Goal: Task Accomplishment & Management: Manage account settings

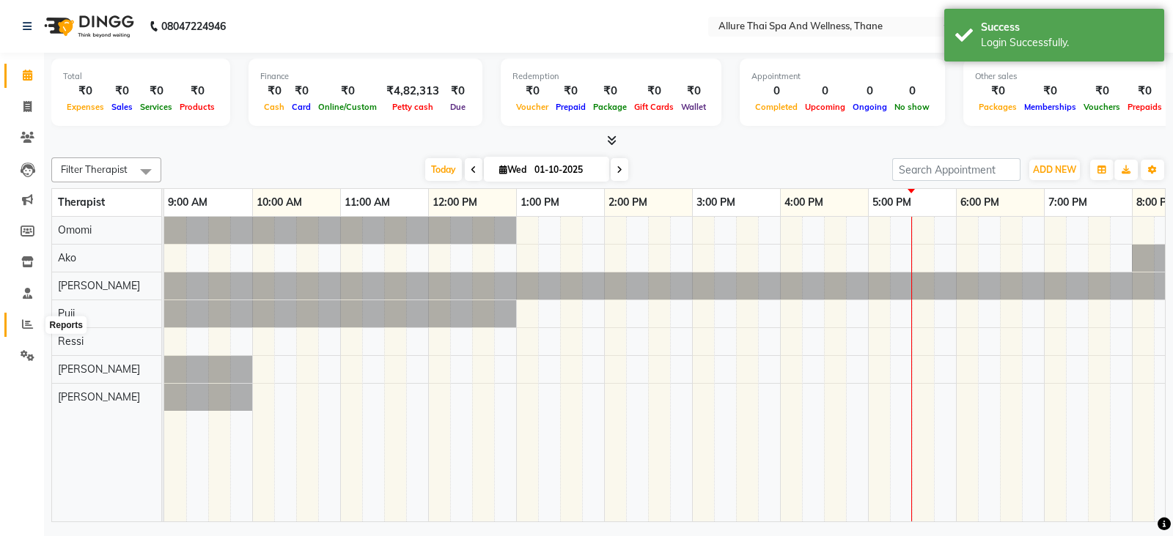
click at [29, 324] on icon at bounding box center [27, 324] width 11 height 11
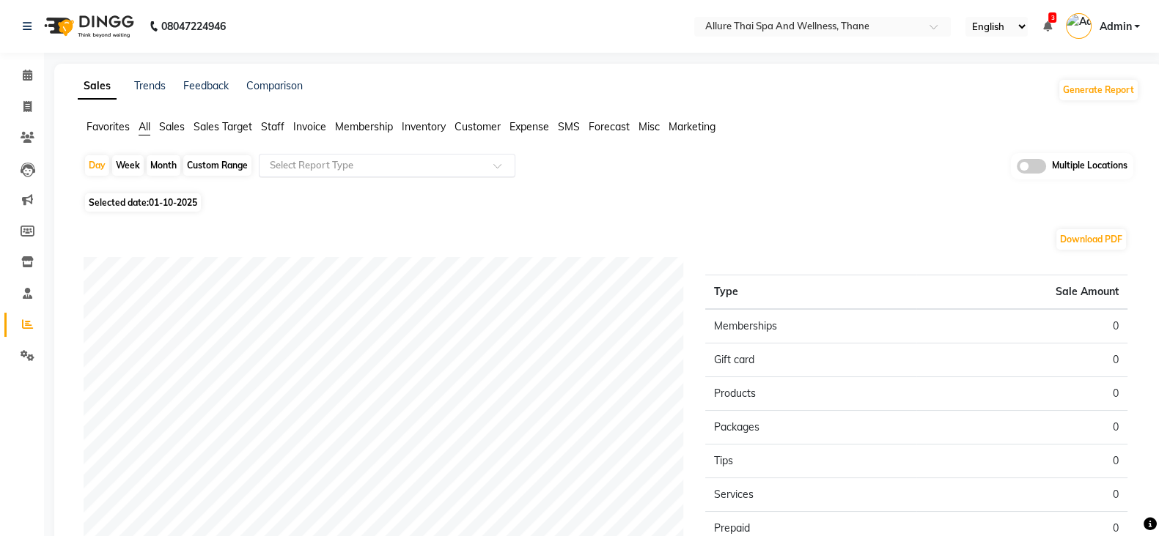
click at [453, 164] on input "text" at bounding box center [372, 165] width 211 height 15
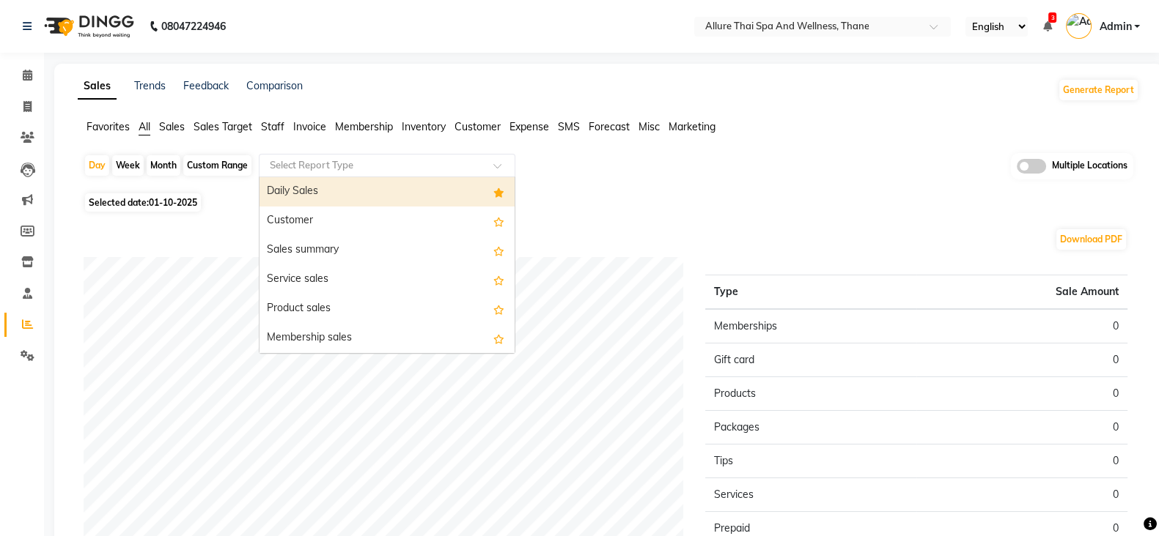
click at [453, 164] on input "text" at bounding box center [372, 165] width 211 height 15
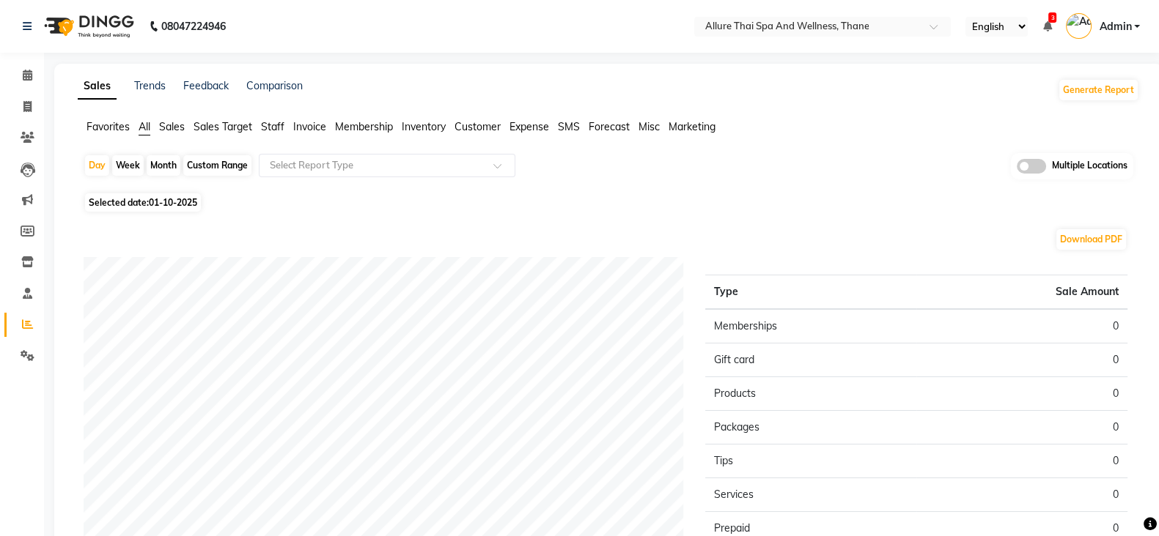
click at [182, 187] on div "Day Week Month Custom Range Select Report Type Multiple Locations" at bounding box center [608, 171] width 1049 height 36
click at [168, 158] on div "Month" at bounding box center [164, 165] width 34 height 21
select select "10"
select select "2025"
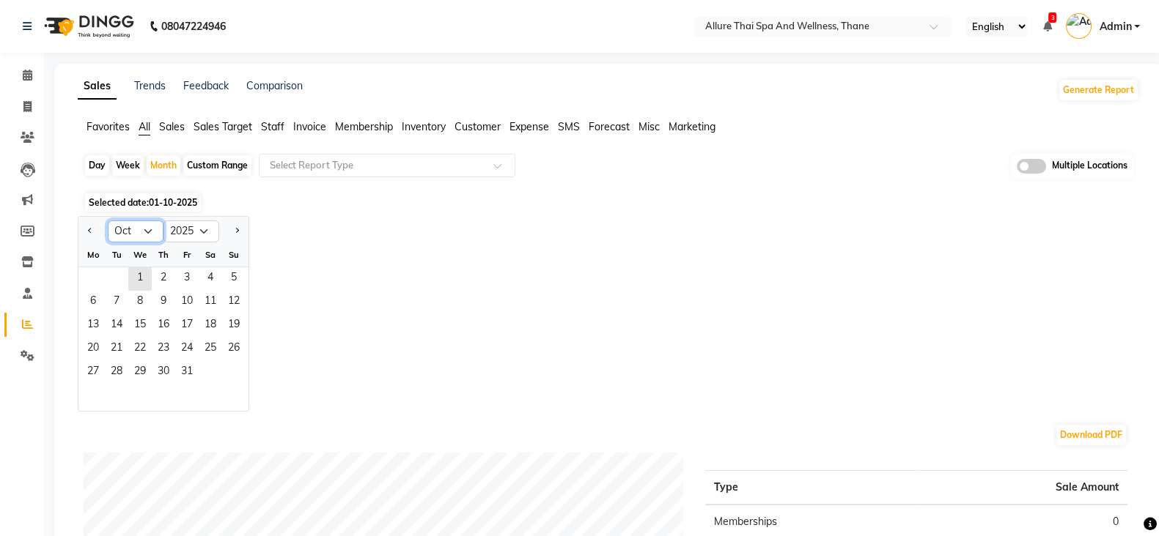
click at [139, 224] on select "Jan Feb Mar Apr May Jun [DATE] Aug Sep Oct Nov Dec" at bounding box center [136, 232] width 56 height 22
select select "9"
click at [108, 221] on select "Jan Feb Mar Apr May Jun [DATE] Aug Sep Oct Nov Dec" at bounding box center [136, 232] width 56 height 22
click at [96, 273] on span "1" at bounding box center [92, 279] width 23 height 23
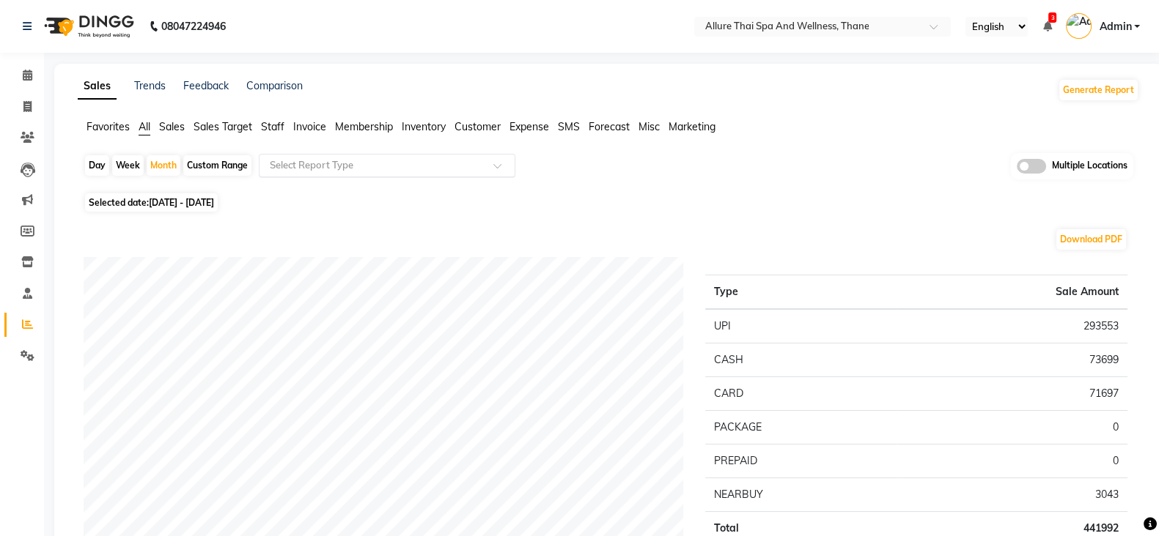
click at [388, 164] on input "text" at bounding box center [372, 165] width 211 height 15
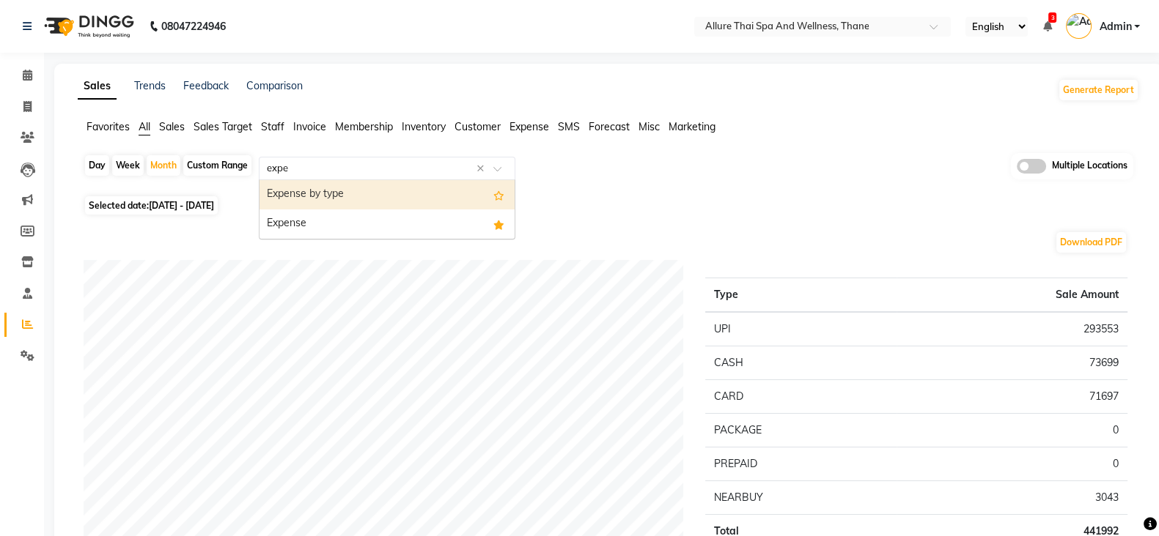
type input "expen"
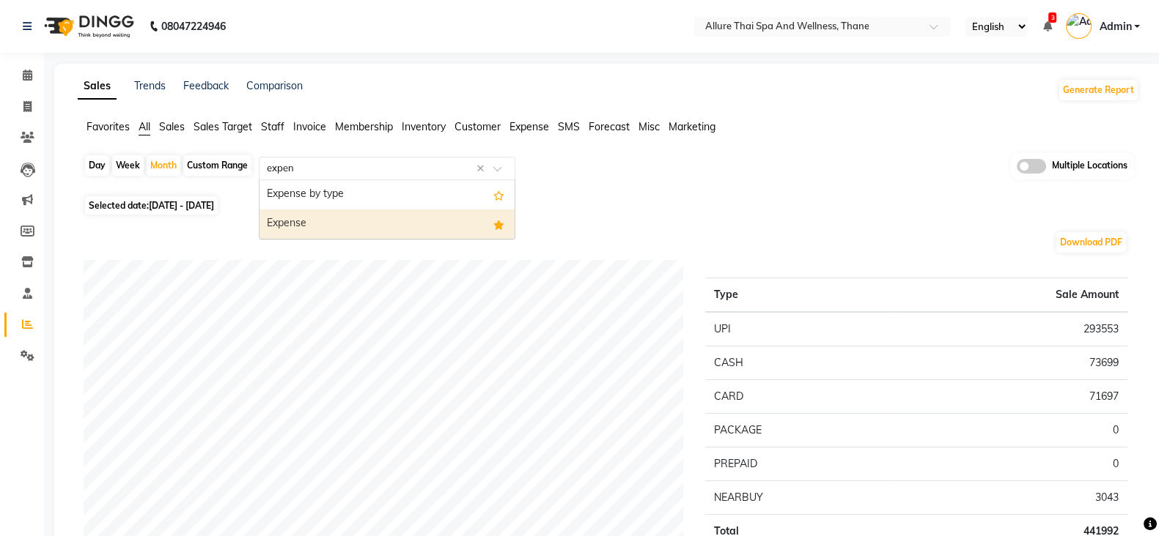
click at [388, 215] on div "Expense" at bounding box center [386, 224] width 255 height 29
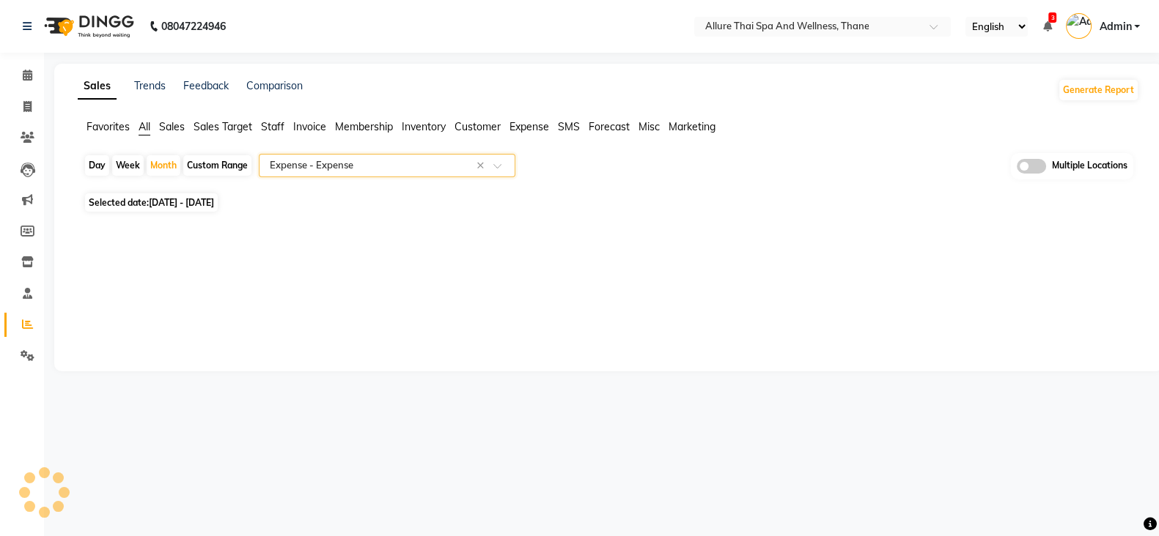
select select "full_report"
select select "csv"
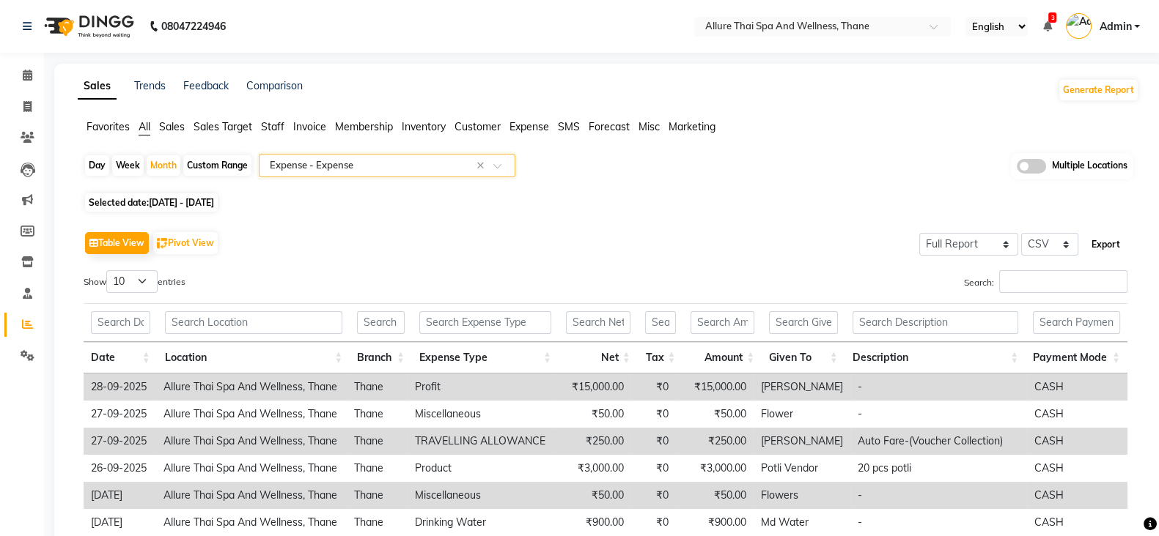
click at [1107, 243] on button "Export" at bounding box center [1105, 244] width 40 height 25
click at [881, 12] on nav "08047224946 Select Location × Allure Thai Spa And Wellness, Thane English ENGLI…" at bounding box center [579, 26] width 1159 height 53
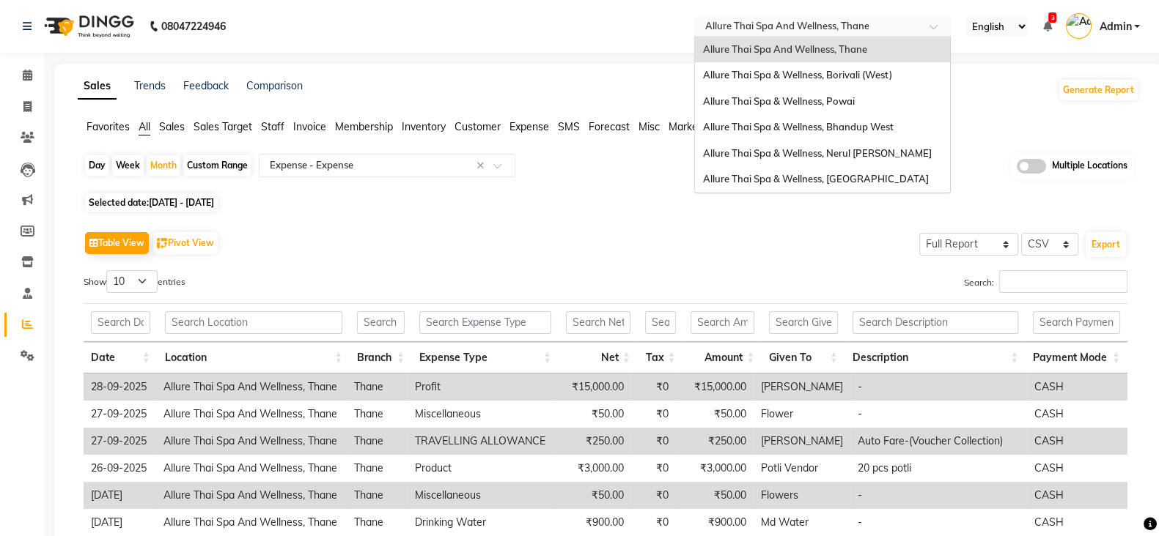
click at [907, 25] on input "text" at bounding box center [807, 28] width 213 height 15
click at [858, 171] on div "Allure Thai Spa & Wellness, [GEOGRAPHIC_DATA]" at bounding box center [822, 179] width 255 height 26
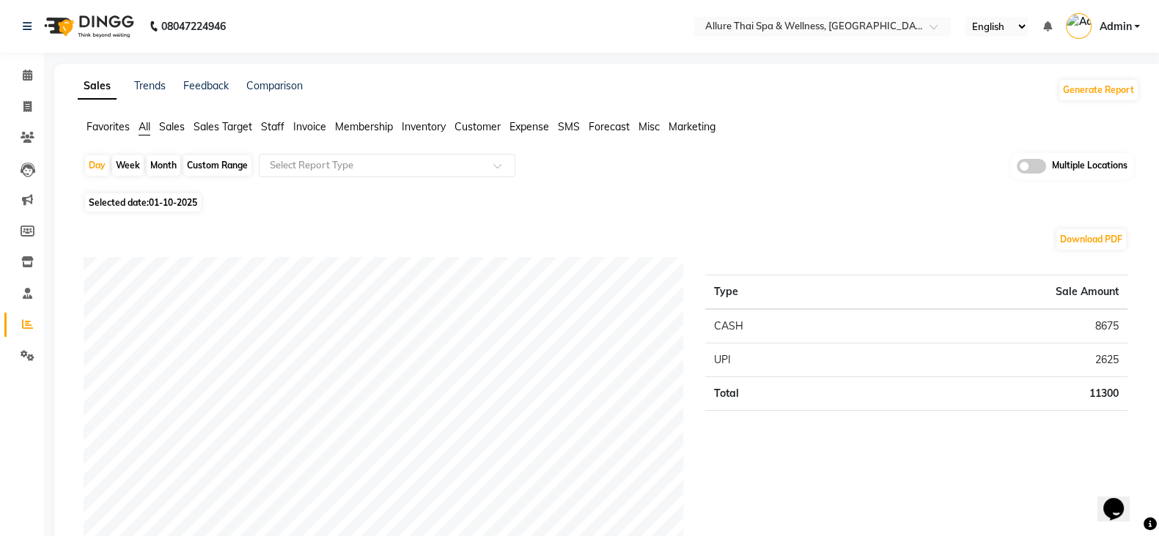
drag, startPoint x: 1098, startPoint y: 360, endPoint x: 898, endPoint y: 465, distance: 225.9
click at [1098, 360] on td "2625" at bounding box center [993, 360] width 267 height 34
click at [346, 166] on input "text" at bounding box center [372, 165] width 211 height 15
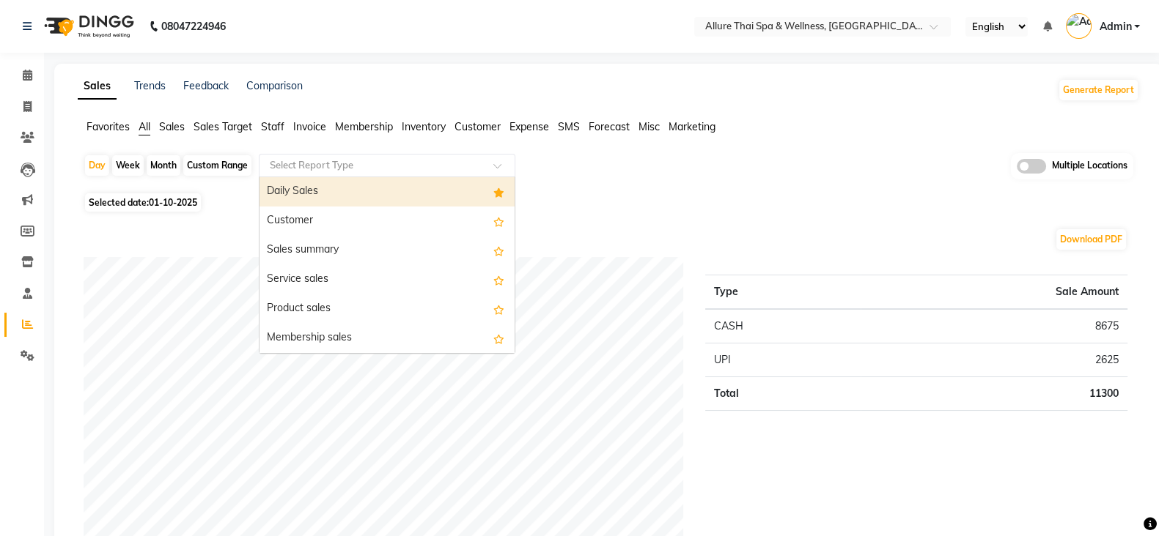
type input "e"
click at [150, 204] on span "Selected date: 01-10-2025" at bounding box center [143, 205] width 116 height 18
select select "10"
select select "2025"
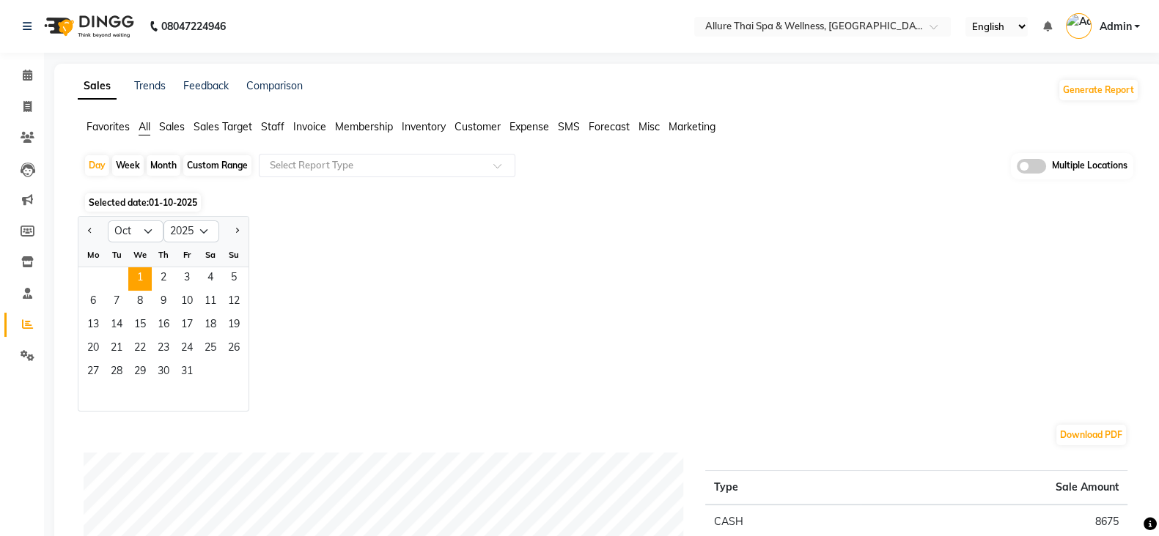
click at [134, 169] on div "Week" at bounding box center [128, 165] width 32 height 21
select select "10"
select select "2025"
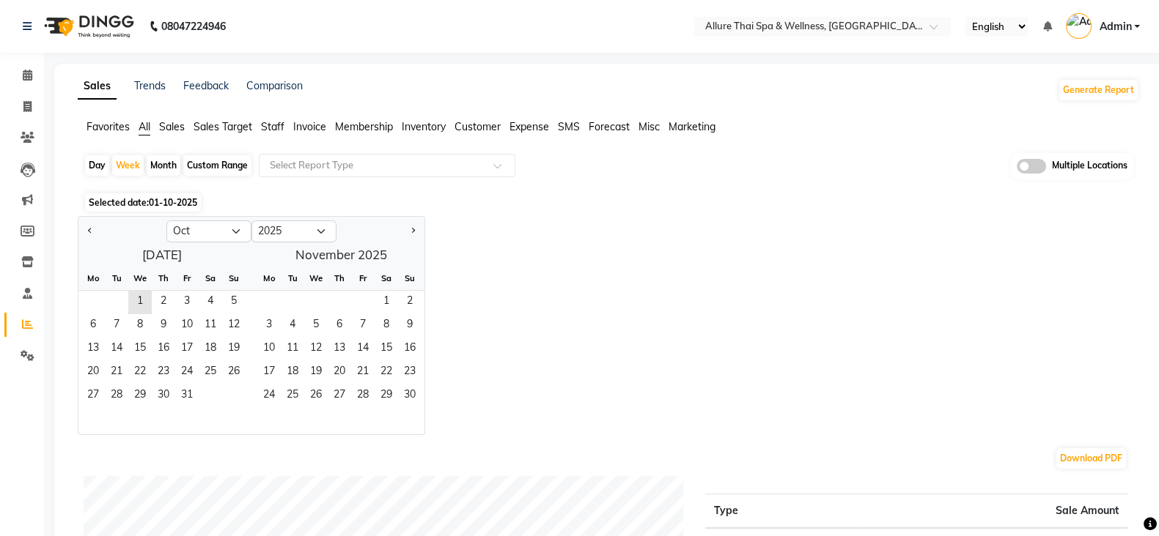
click at [167, 164] on div "Month" at bounding box center [164, 165] width 34 height 21
select select "10"
select select "2025"
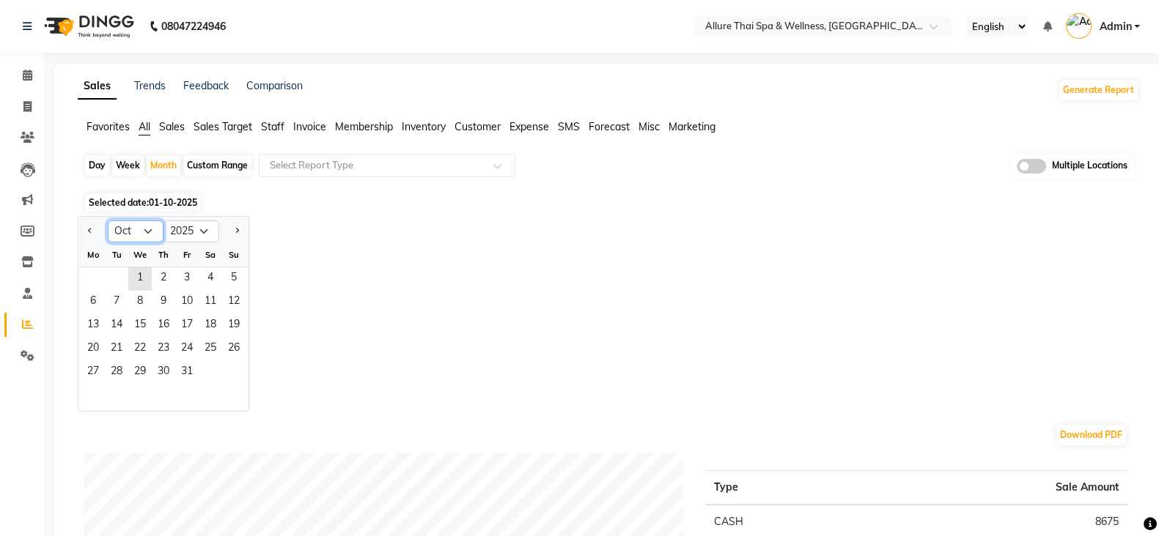
click at [124, 233] on select "Jan Feb Mar Apr May Jun [DATE] Aug Sep Oct Nov Dec" at bounding box center [136, 232] width 56 height 22
select select "9"
click at [108, 221] on select "Jan Feb Mar Apr May Jun [DATE] Aug Sep Oct Nov Dec" at bounding box center [136, 232] width 56 height 22
click at [98, 277] on span "1" at bounding box center [92, 279] width 23 height 23
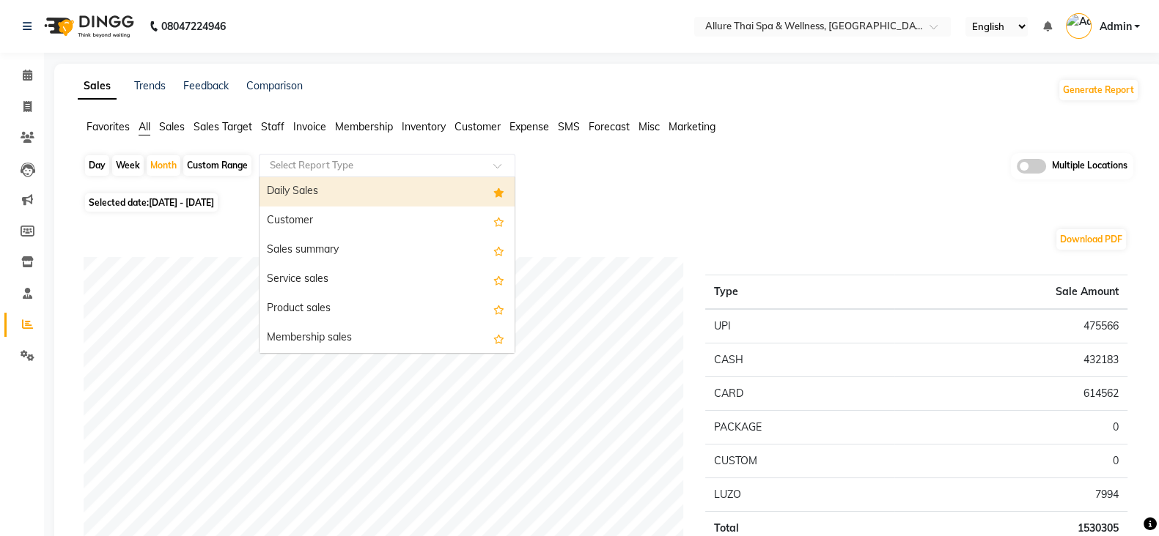
click at [471, 174] on div "Select Report Type" at bounding box center [387, 165] width 257 height 23
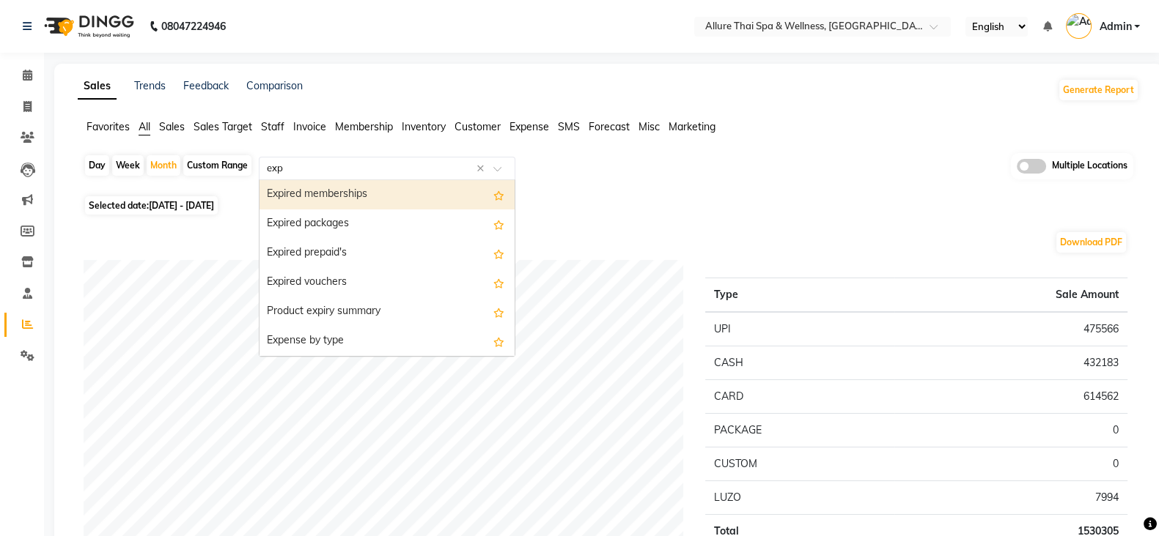
type input "expe"
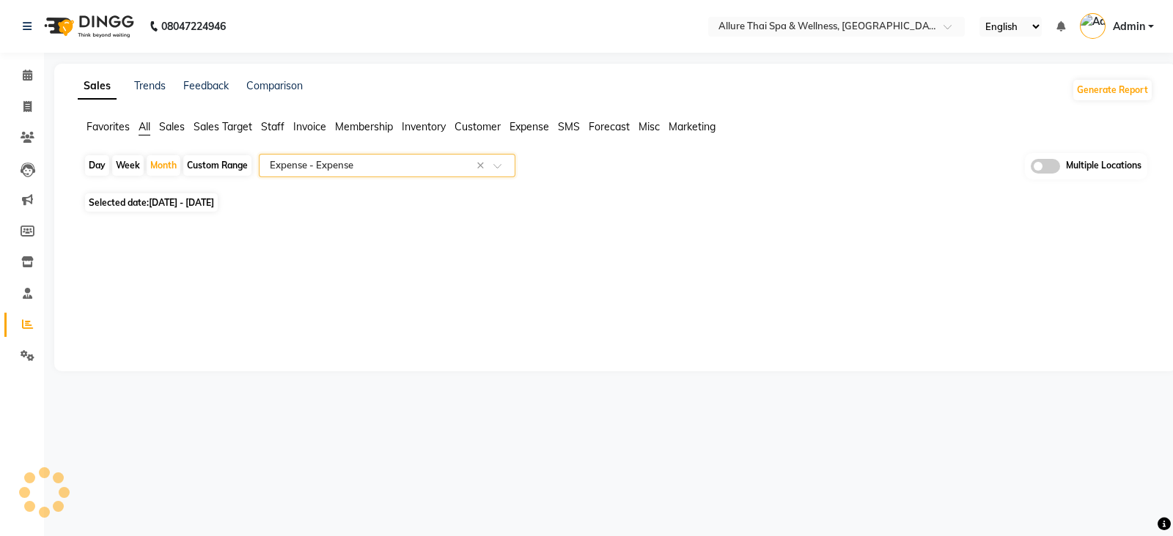
select select "full_report"
select select "csv"
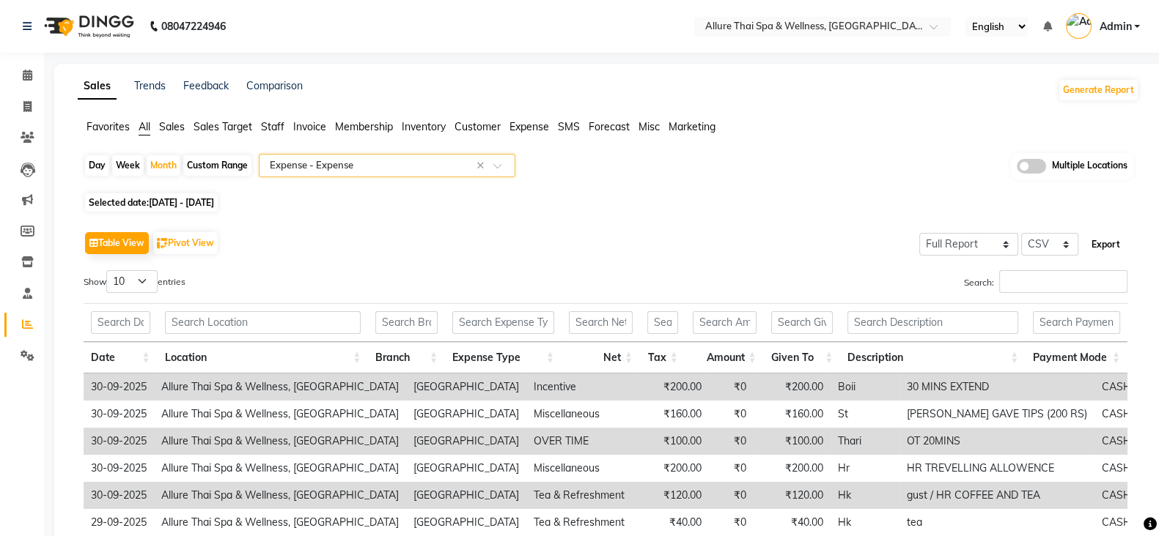
click at [1107, 246] on button "Export" at bounding box center [1105, 244] width 40 height 25
click at [266, 243] on div "Table View Pivot View Select Full Report Filtered Report Select CSV PDF Export" at bounding box center [606, 243] width 1044 height 31
click at [35, 111] on span at bounding box center [28, 107] width 26 height 17
select select "service"
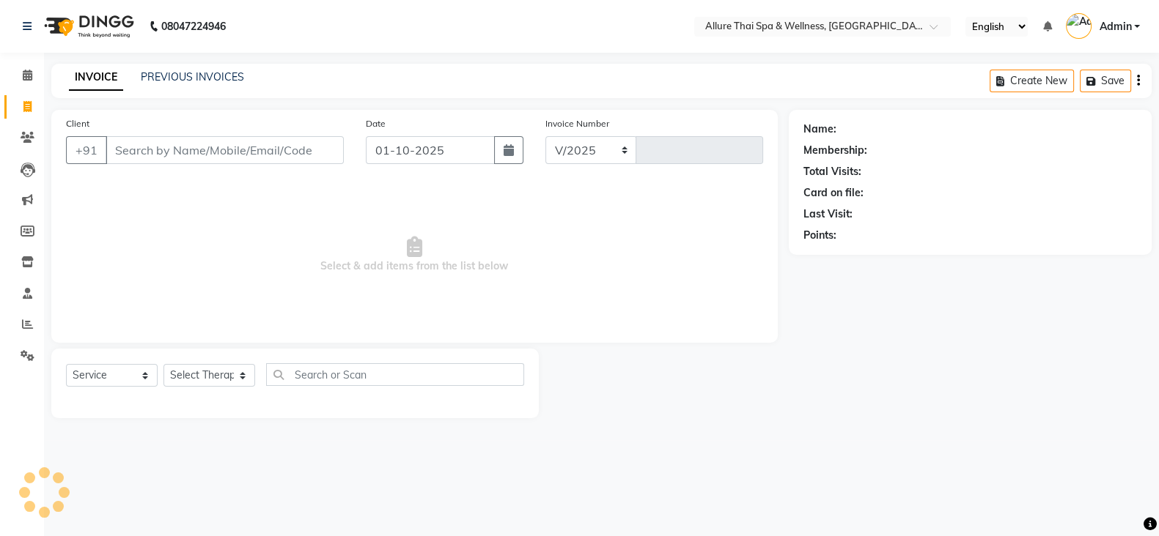
select select "6826"
type input "2322"
click at [33, 81] on span at bounding box center [28, 75] width 26 height 17
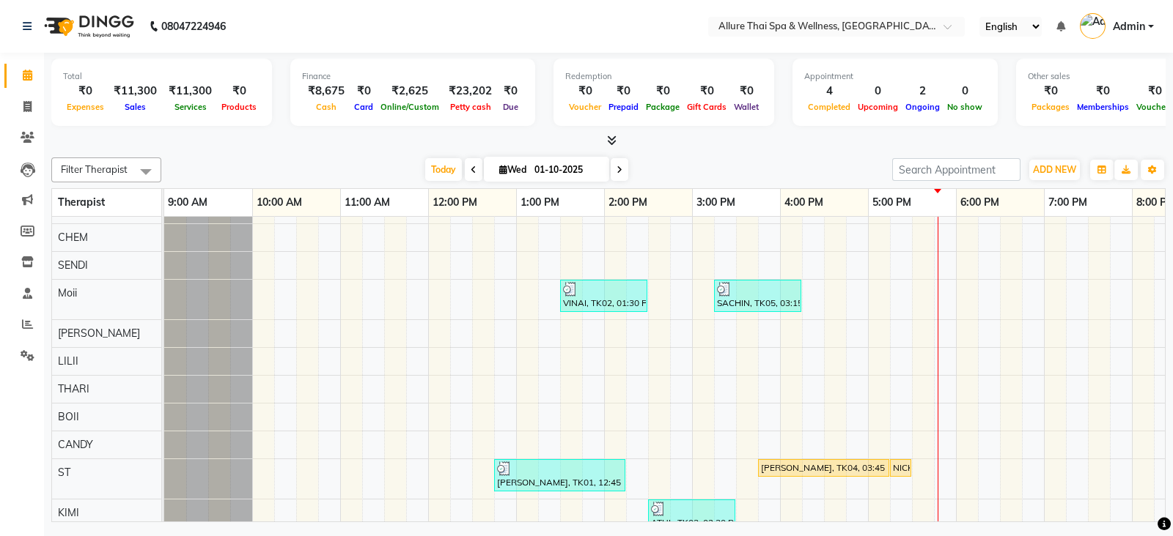
scroll to position [36, 0]
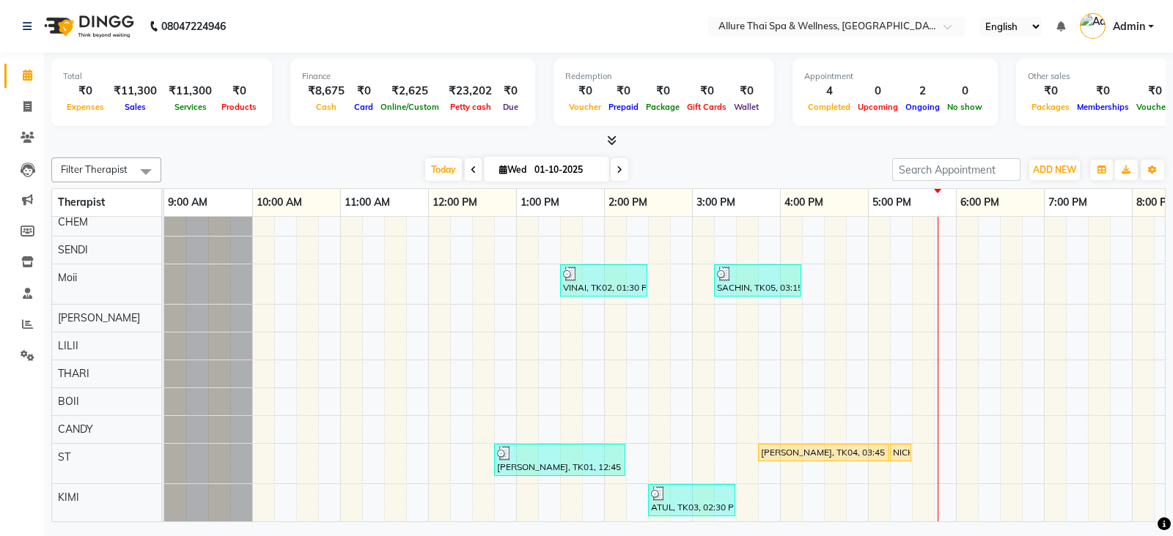
click at [1147, 23] on link "Admin" at bounding box center [1117, 27] width 74 height 24
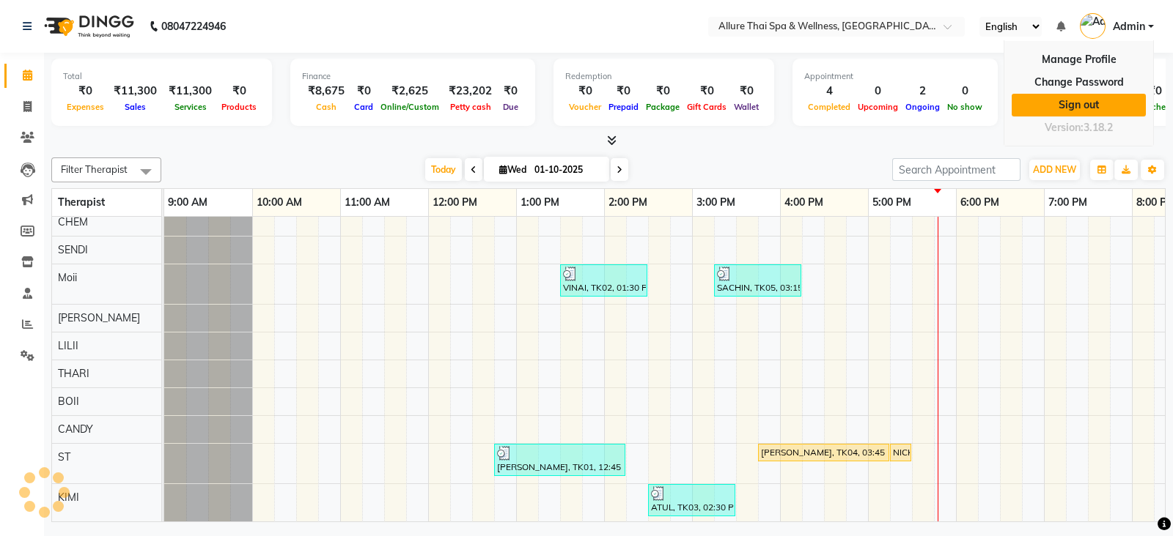
click at [1066, 111] on link "Sign out" at bounding box center [1078, 105] width 134 height 23
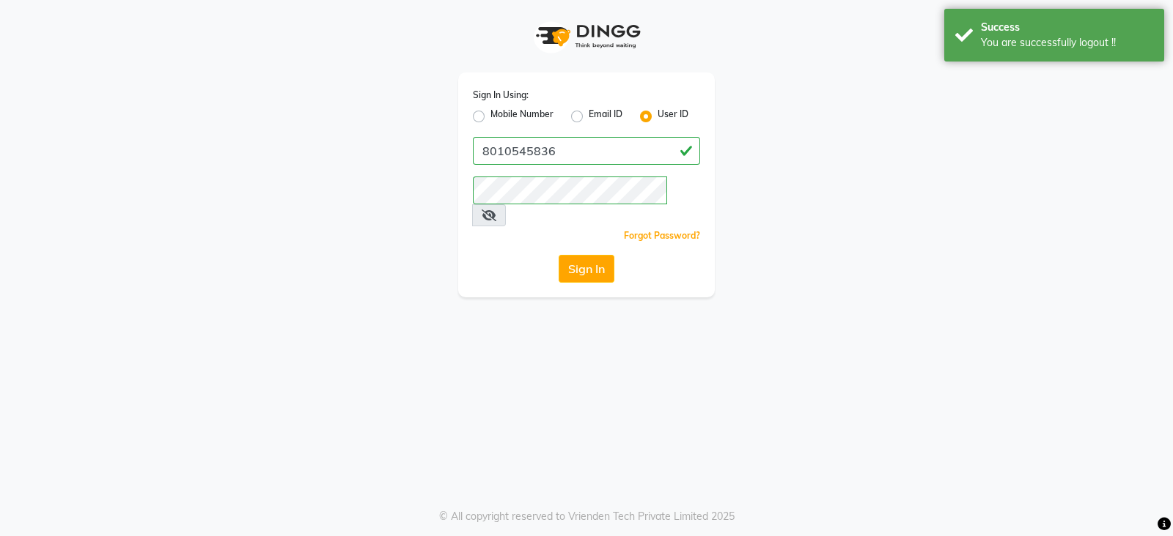
click at [471, 119] on div "Sign In Using: Mobile Number Email ID User ID 8010545836 Remember me Forgot Pas…" at bounding box center [586, 185] width 257 height 225
click at [484, 117] on div "Mobile Number" at bounding box center [513, 117] width 81 height 18
click at [523, 114] on label "Mobile Number" at bounding box center [521, 117] width 63 height 18
click at [500, 114] on input "Mobile Number" at bounding box center [495, 113] width 10 height 10
radio input "true"
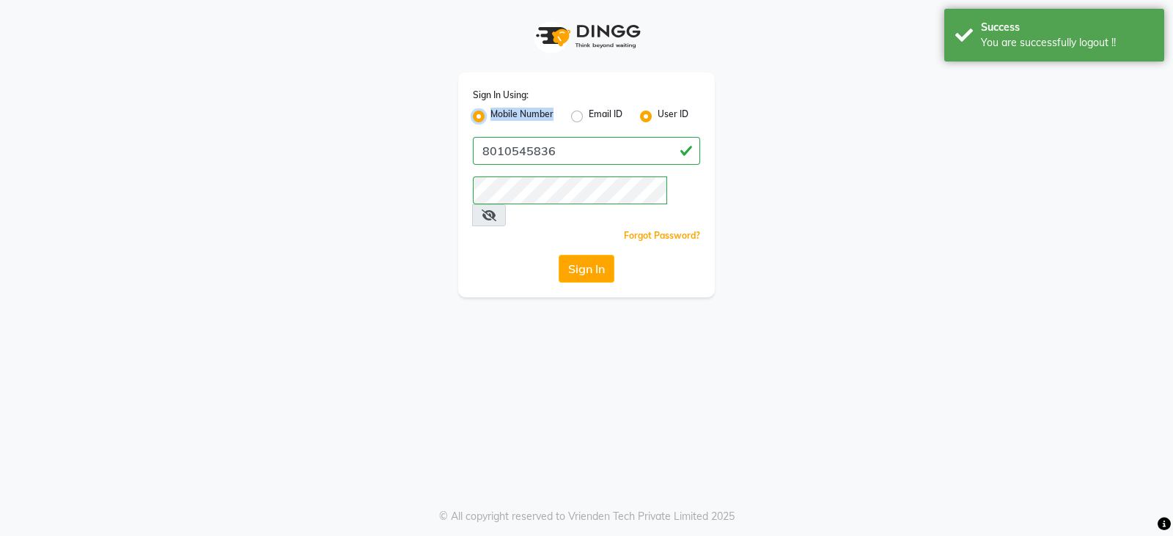
radio input "false"
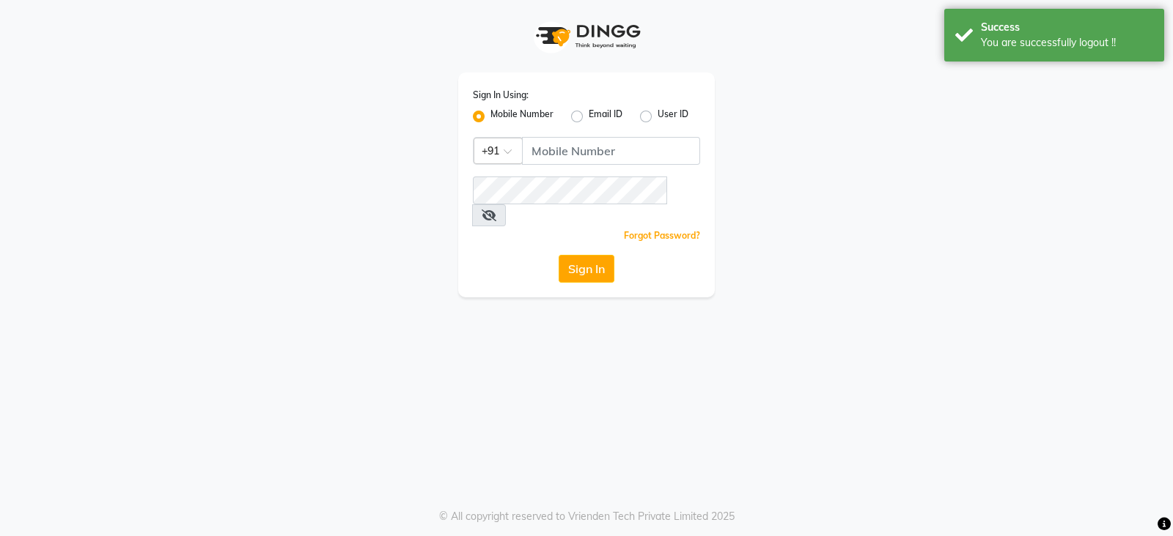
click at [657, 119] on label "User ID" at bounding box center [672, 117] width 31 height 18
click at [657, 117] on input "User ID" at bounding box center [662, 113] width 10 height 10
radio input "true"
click at [490, 119] on label "Mobile Number" at bounding box center [521, 117] width 63 height 18
click at [490, 117] on input "Mobile Number" at bounding box center [495, 113] width 10 height 10
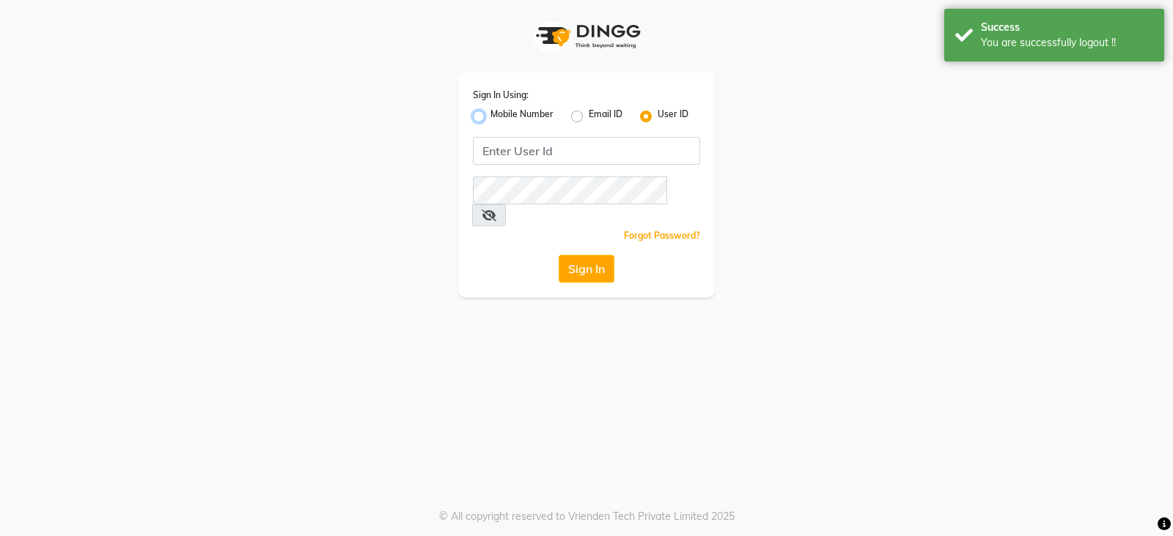
radio input "true"
radio input "false"
click at [614, 159] on input "Username" at bounding box center [611, 151] width 178 height 28
type input "8010545836"
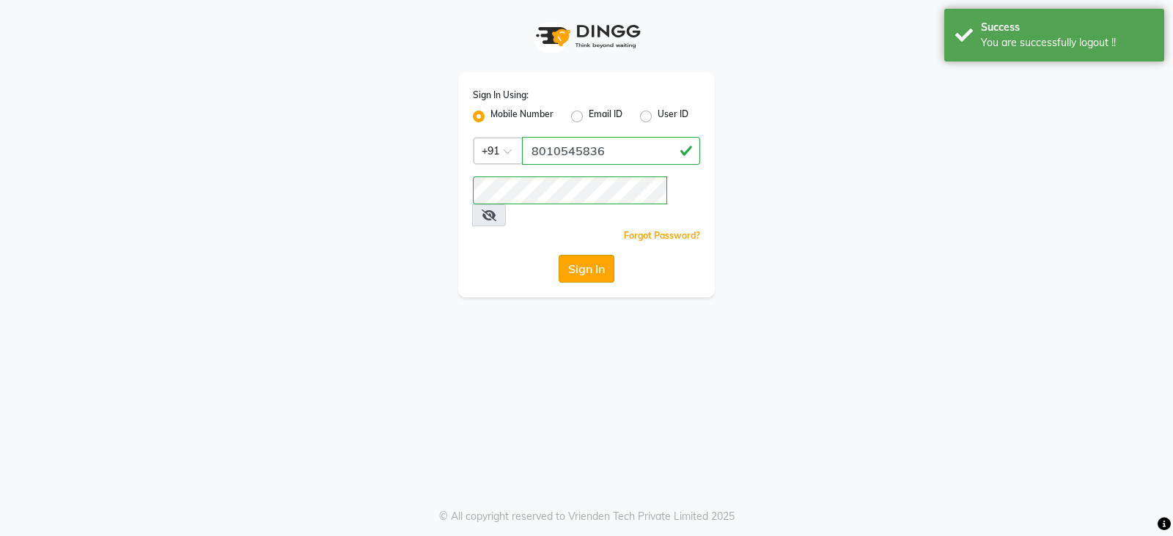
click at [583, 255] on button "Sign In" at bounding box center [586, 269] width 56 height 28
